Goal: Information Seeking & Learning: Find specific fact

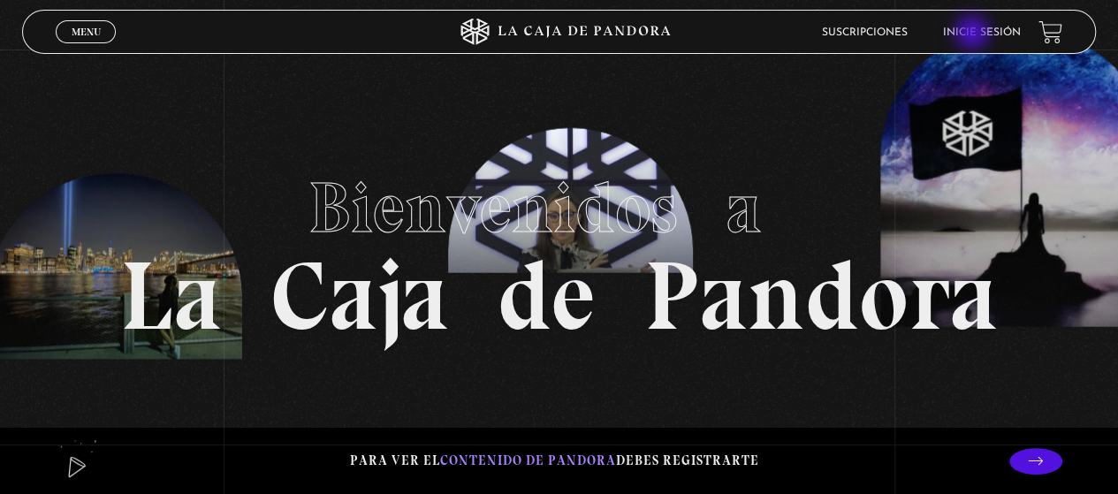
click at [974, 34] on link "Inicie sesión" at bounding box center [982, 32] width 78 height 11
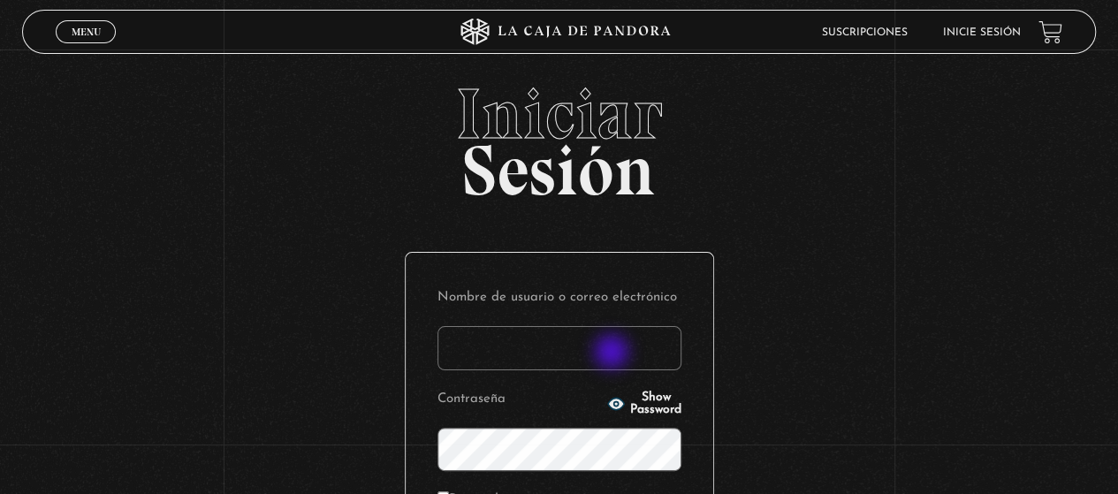
click at [613, 353] on input "Nombre de usuario o correo electrónico" at bounding box center [559, 348] width 244 height 44
type input "ealvarado@myesalescr.com"
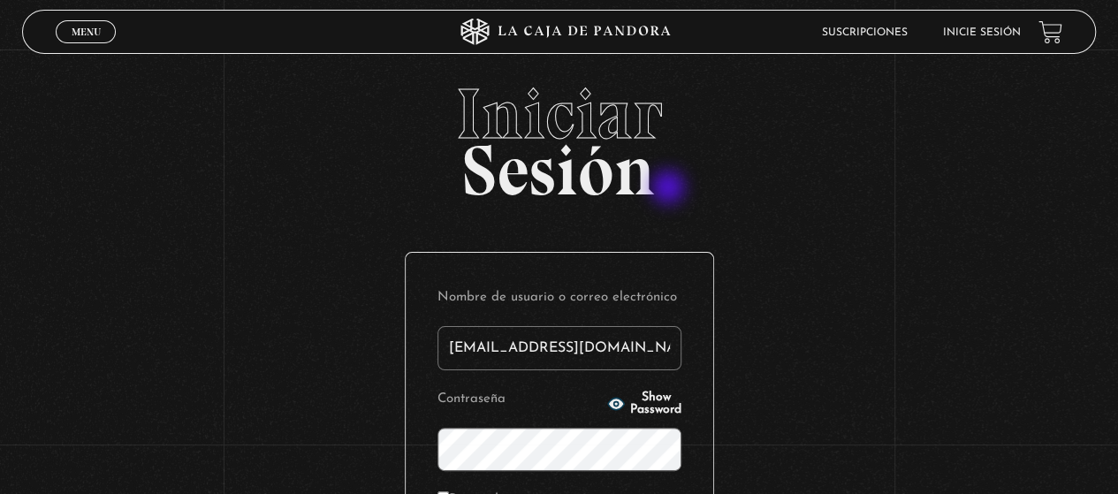
scroll to position [214, 0]
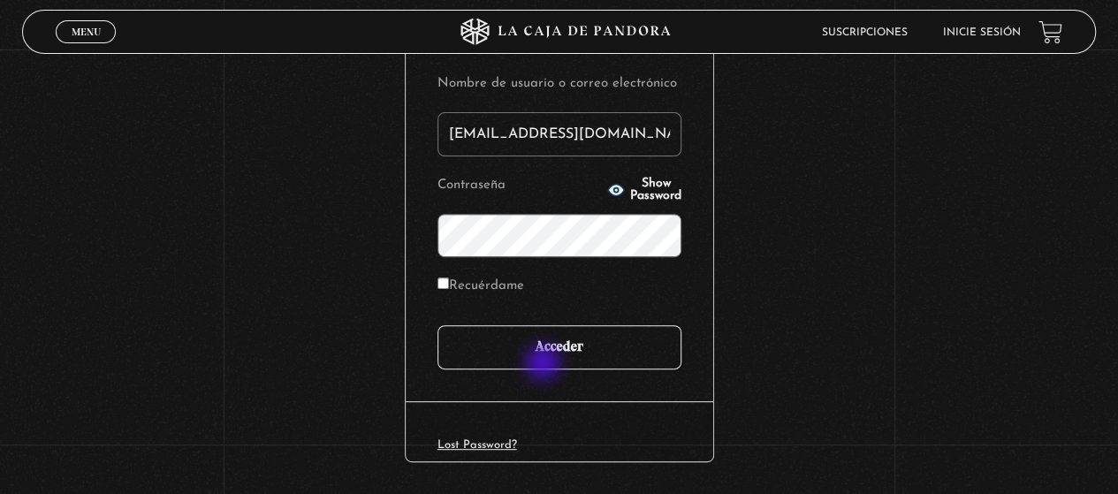
click at [544, 364] on input "Acceder" at bounding box center [559, 347] width 244 height 44
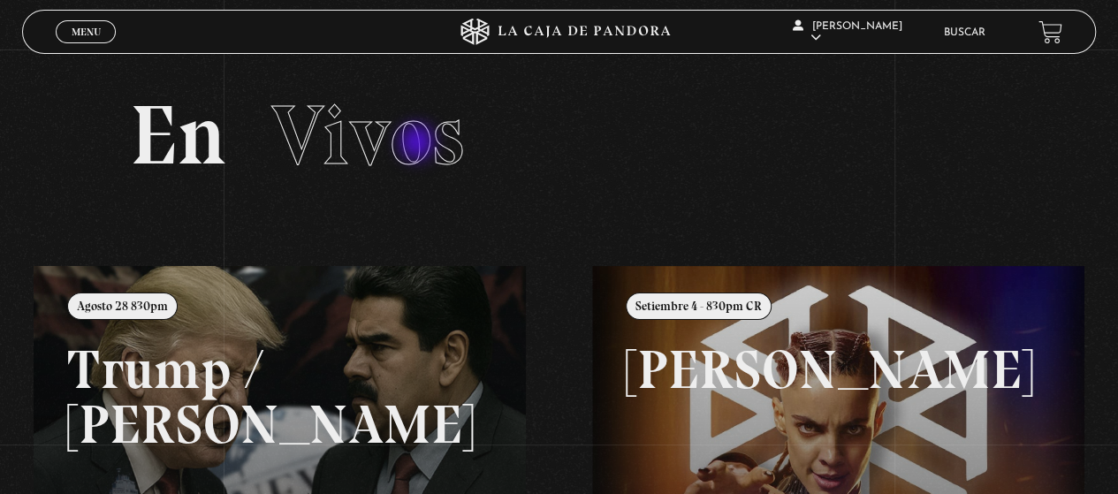
click at [419, 144] on span "Vivos" at bounding box center [367, 135] width 193 height 101
click at [71, 47] on div "Menu Cerrar" at bounding box center [224, 32] width 336 height 42
click at [76, 34] on span "Menu" at bounding box center [86, 32] width 29 height 11
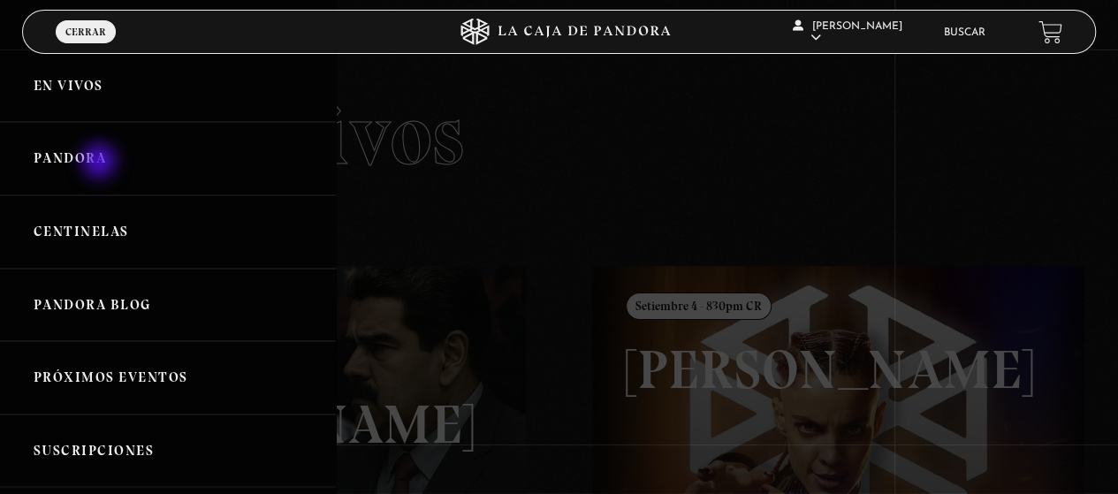
click at [101, 163] on link "Pandora" at bounding box center [168, 158] width 336 height 73
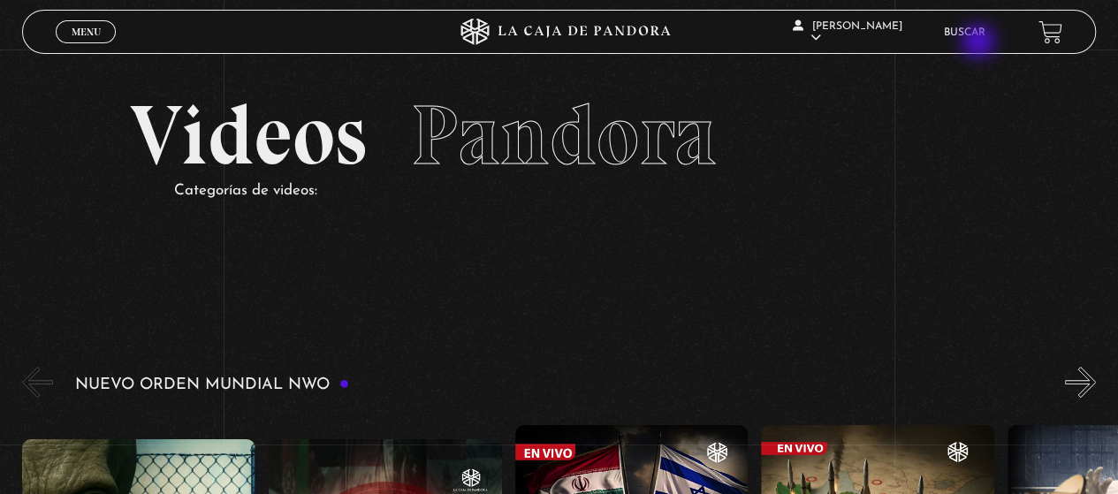
click at [980, 43] on li "Buscar" at bounding box center [965, 32] width 42 height 27
click at [979, 28] on link "Buscar" at bounding box center [965, 32] width 42 height 11
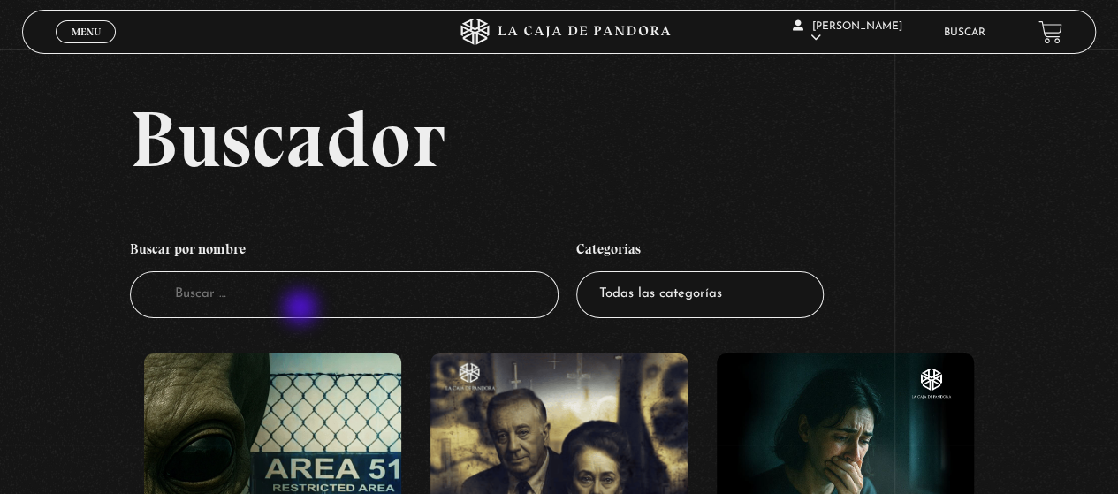
click at [302, 311] on input "Buscador" at bounding box center [345, 294] width 430 height 47
type input "torres gemelas"
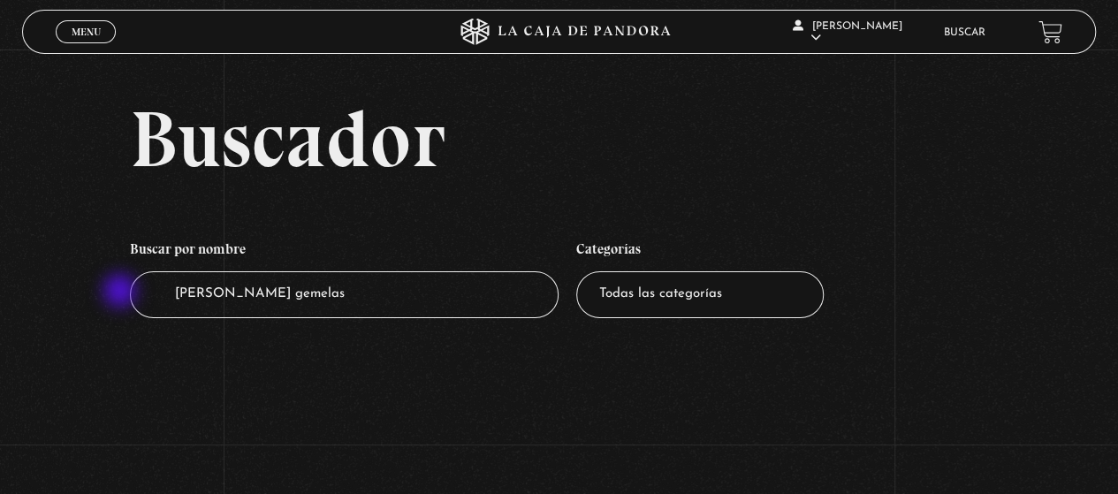
drag, startPoint x: 291, startPoint y: 282, endPoint x: 122, endPoint y: 293, distance: 169.1
click at [122, 293] on div "Buscador Buscar por nombre Buscador [PERSON_NAME] gemelas Categorías Todas las …" at bounding box center [559, 226] width 1118 height 255
type input "0"
type input "9"
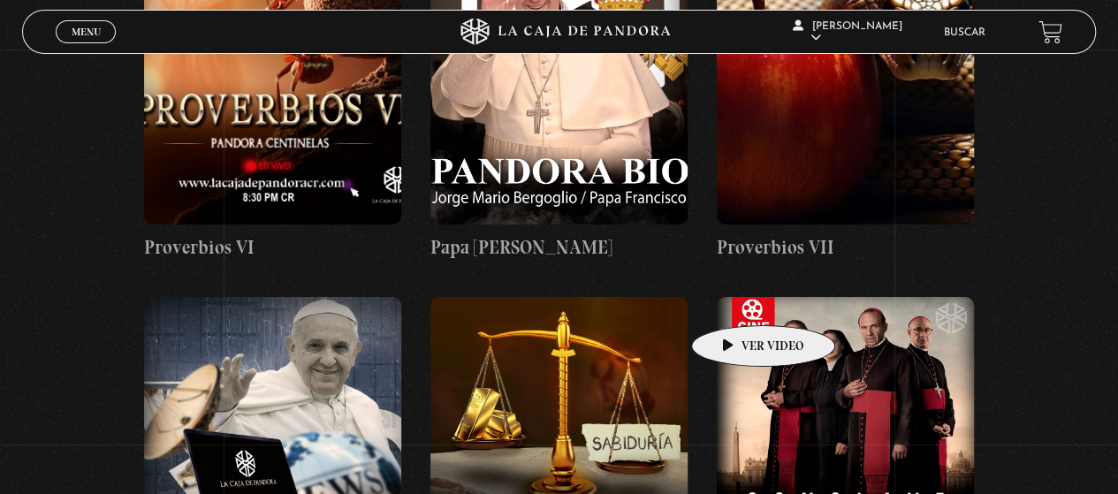
scroll to position [2900, 0]
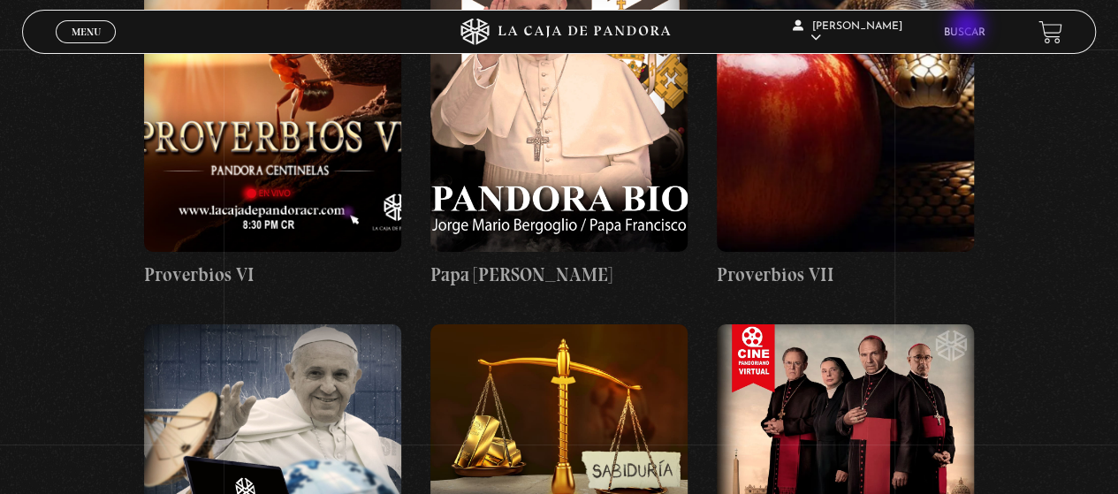
click at [969, 28] on link "Buscar" at bounding box center [965, 32] width 42 height 11
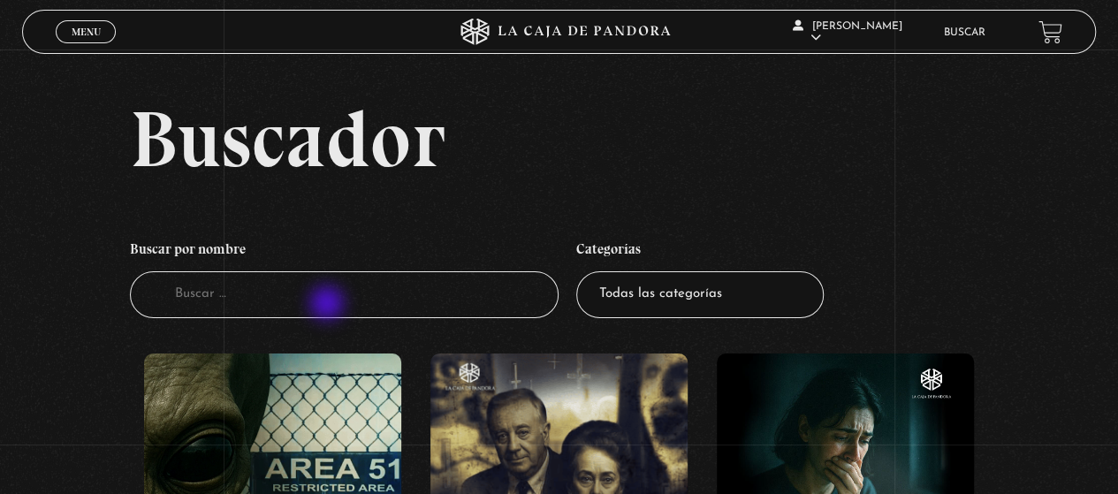
click at [325, 306] on input "Buscador" at bounding box center [345, 294] width 430 height 47
type input "[PERSON_NAME] se"
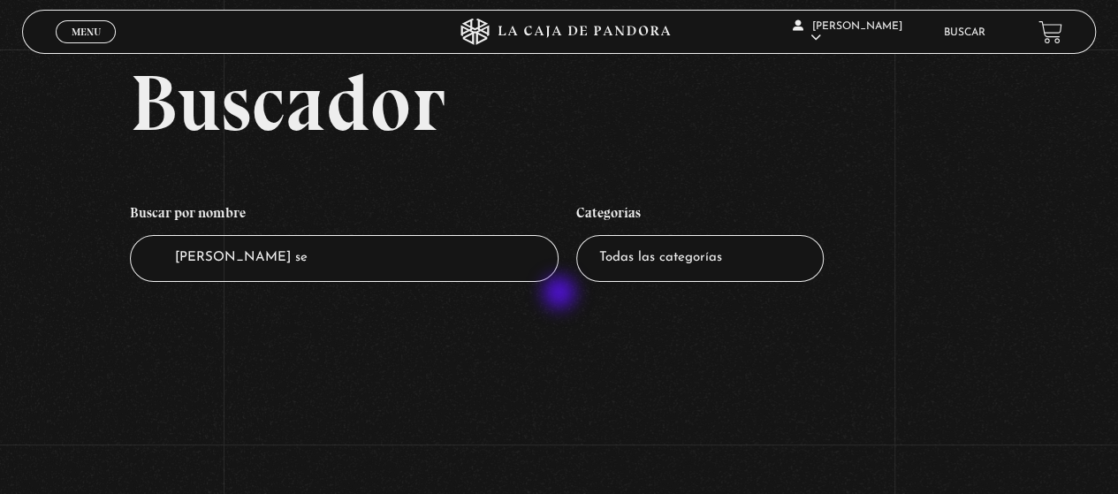
scroll to position [35, 0]
drag, startPoint x: 271, startPoint y: 262, endPoint x: 123, endPoint y: 280, distance: 149.5
click at [123, 280] on div "Buscador Buscar por nombre Buscador [PERSON_NAME] se Categorías Todas las categ…" at bounding box center [559, 191] width 1118 height 255
